Goal: Transaction & Acquisition: Purchase product/service

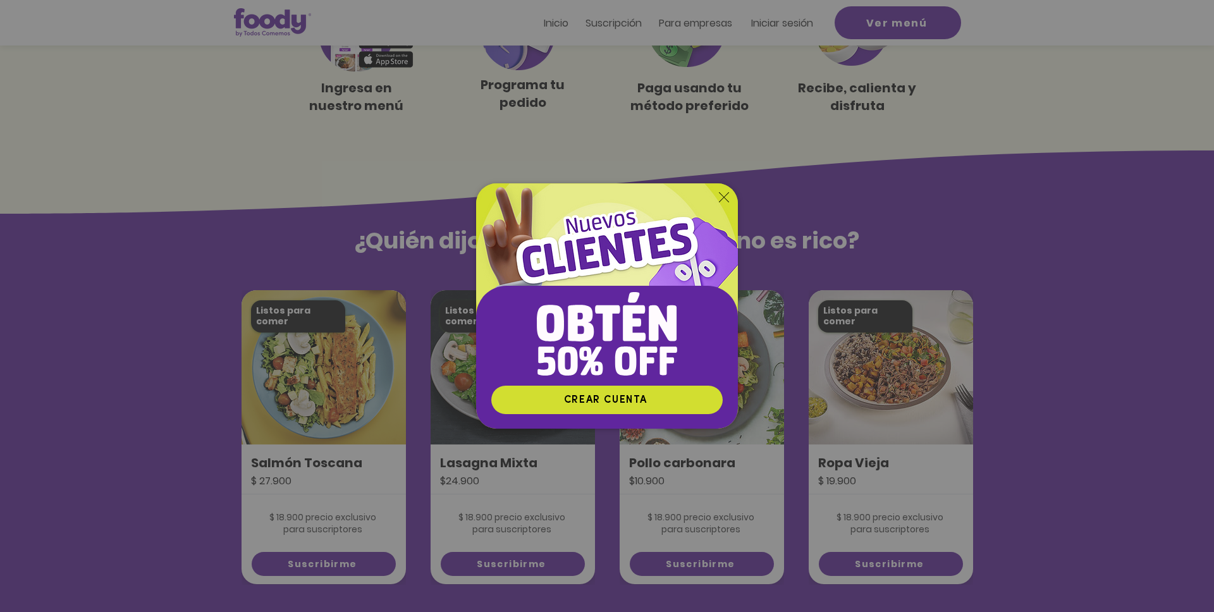
click at [723, 202] on icon "Volver al sitio" at bounding box center [724, 197] width 10 height 10
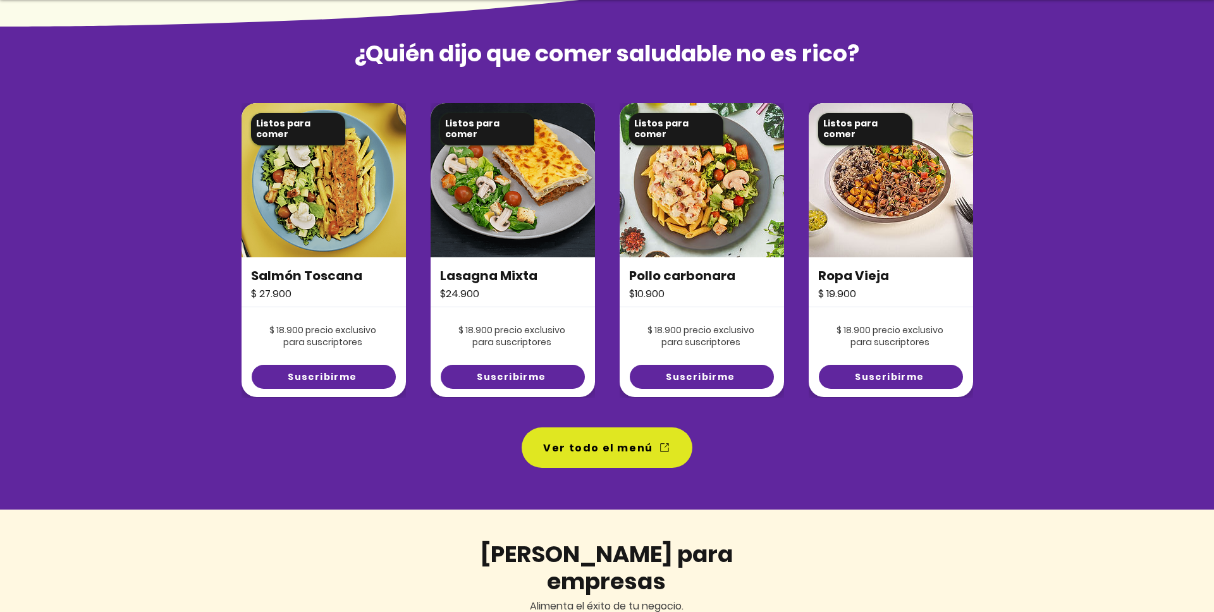
scroll to position [895, 0]
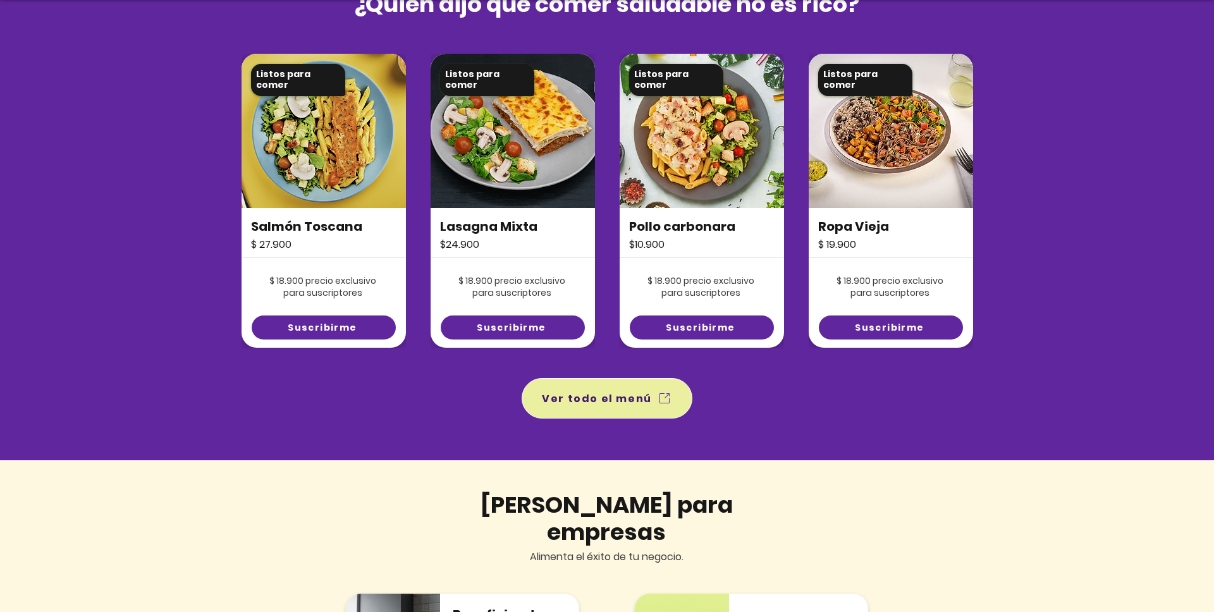
click at [624, 408] on span "Ver todo el menú" at bounding box center [607, 398] width 166 height 35
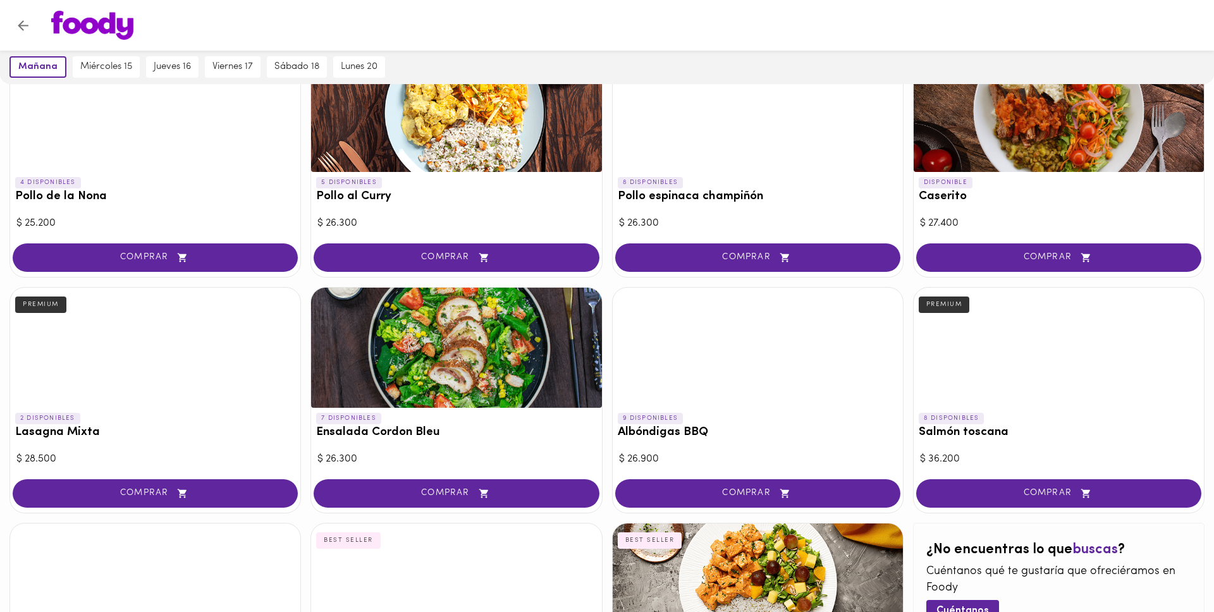
scroll to position [583, 0]
